Goal: Communication & Community: Answer question/provide support

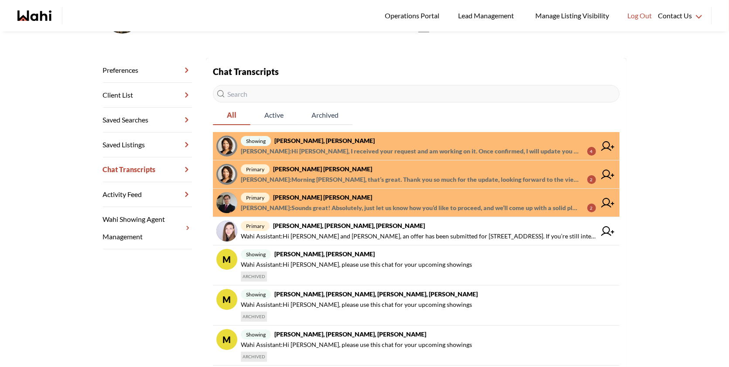
scroll to position [99, 0]
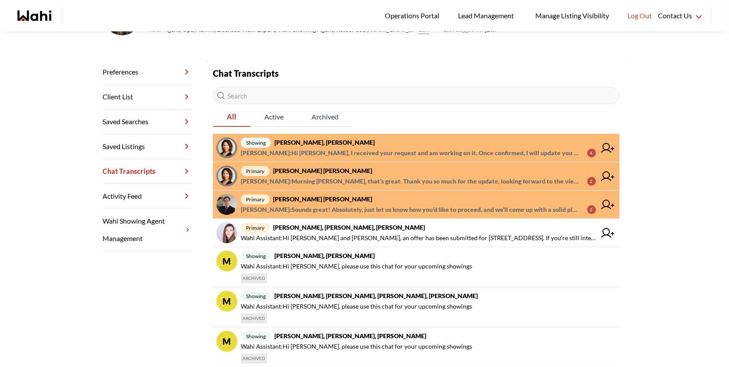
click at [434, 208] on span "[PERSON_NAME] : Sounds great! Absolutely, just let us know how you’d like to pr…" at bounding box center [410, 210] width 339 height 10
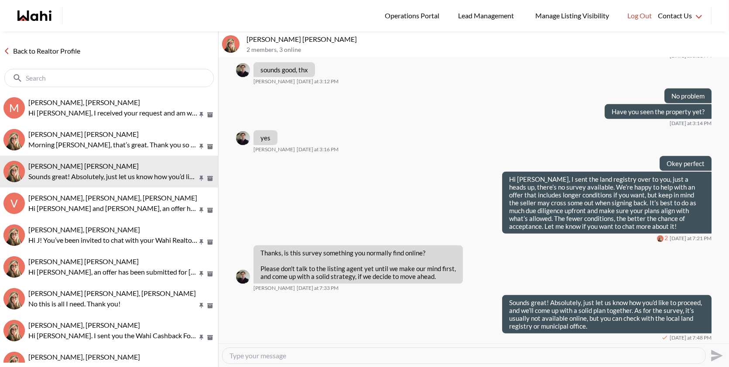
scroll to position [968, 0]
